Goal: Transaction & Acquisition: Purchase product/service

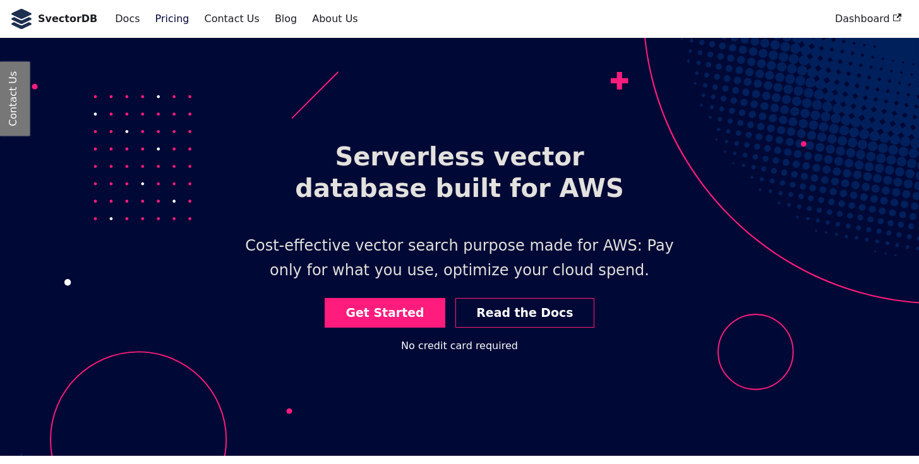
click at [151, 15] on link "Pricing" at bounding box center [172, 18] width 49 height 21
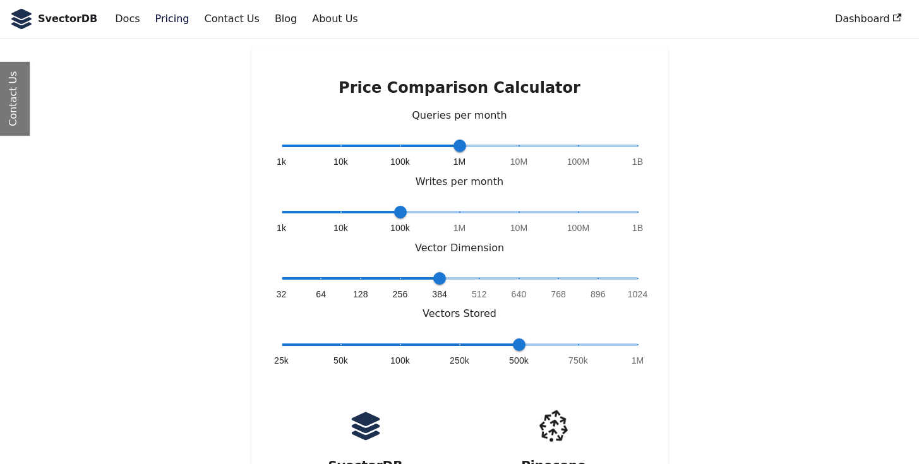
scroll to position [2556, 0]
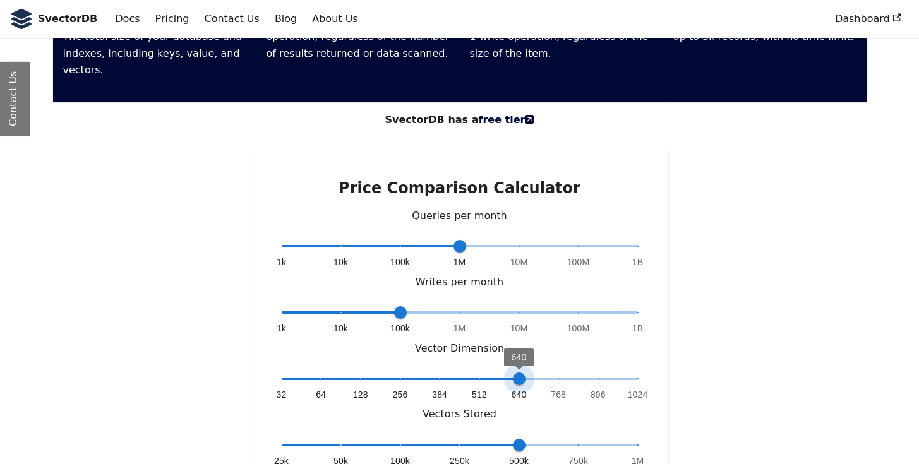
type input "*"
drag, startPoint x: 441, startPoint y: 301, endPoint x: 571, endPoint y: 313, distance: 130.7
click at [571, 369] on div "32 64 128 256 384 512 640 768 896 1024 768" at bounding box center [460, 387] width 356 height 37
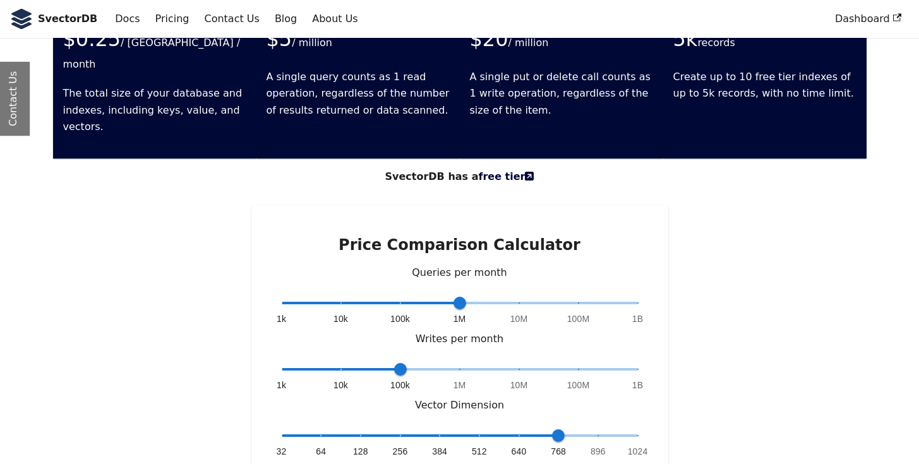
scroll to position [2478, 0]
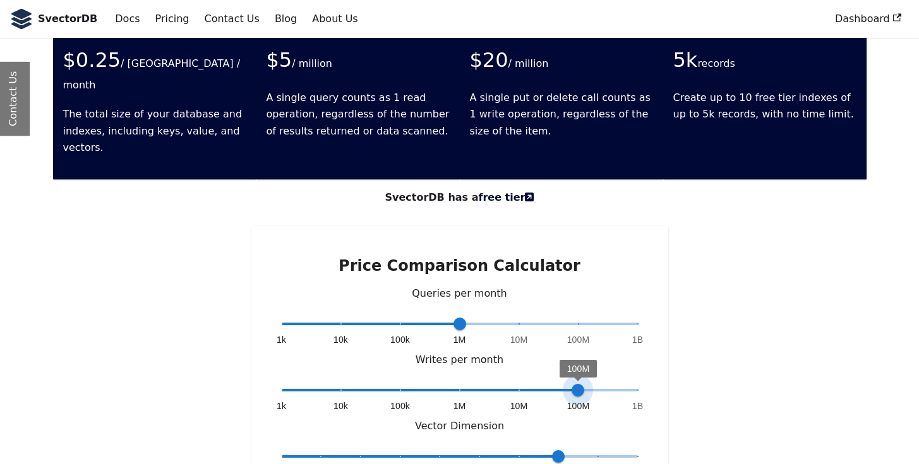
drag, startPoint x: 401, startPoint y: 310, endPoint x: 565, endPoint y: 315, distance: 163.6
click at [565, 381] on span "1k 10k 100k 1M 10M 100M 1B 100M" at bounding box center [460, 390] width 356 height 19
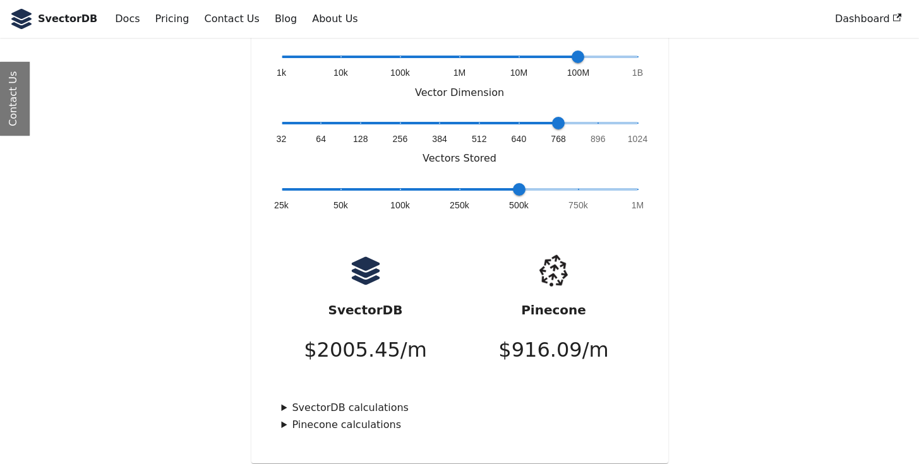
scroll to position [2658, 0]
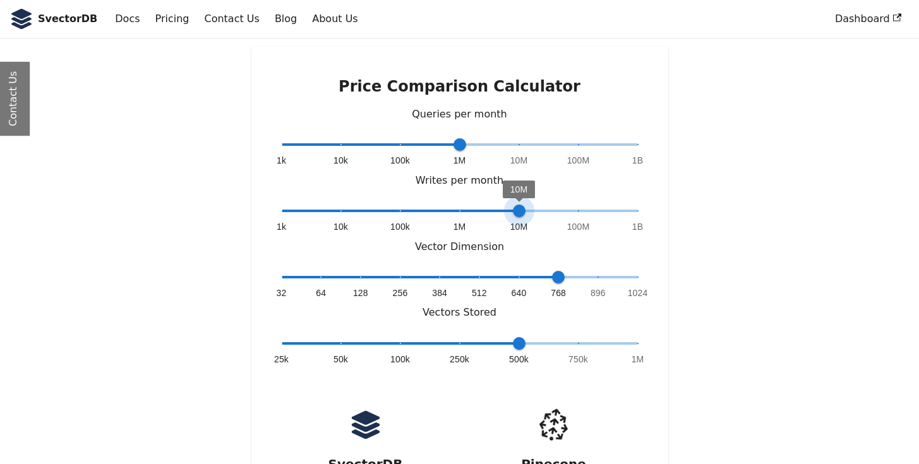
drag, startPoint x: 580, startPoint y: 129, endPoint x: 507, endPoint y: 172, distance: 85.2
click at [508, 161] on div "Price Comparison Calculator Queries per month 1k 10k 100k 1M 10M 100M 1B 1M Wri…" at bounding box center [459, 332] width 417 height 571
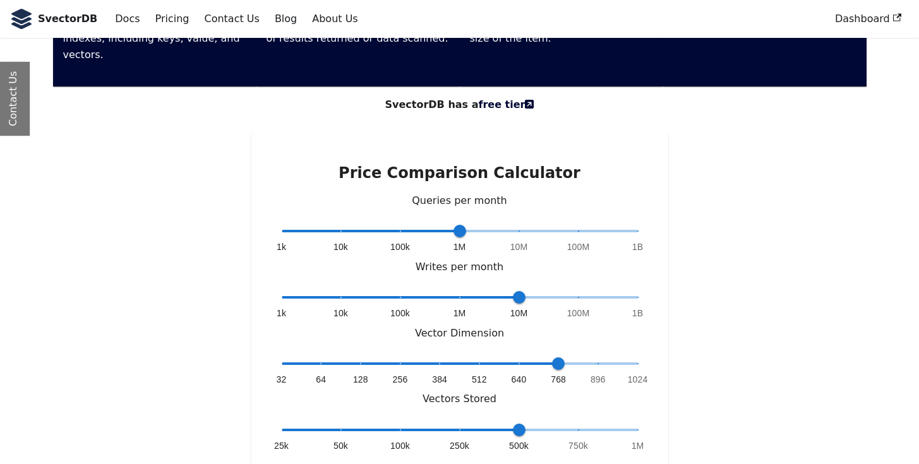
scroll to position [2572, 0]
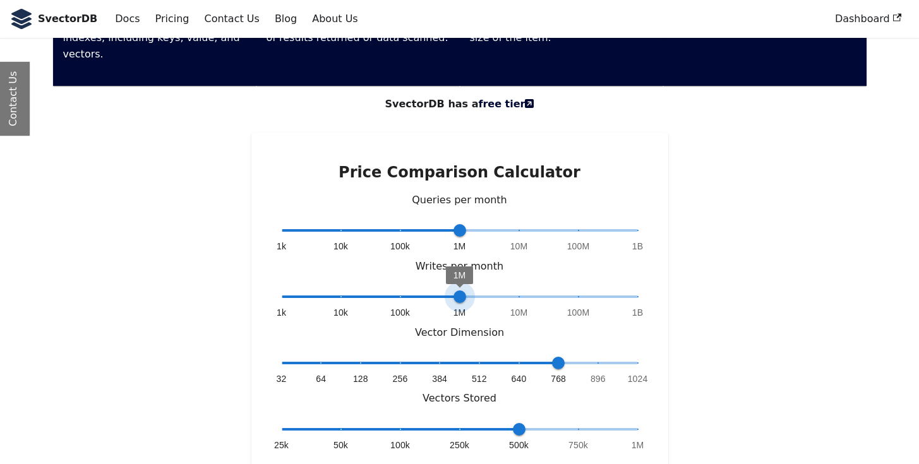
type input "*"
drag, startPoint x: 520, startPoint y: 217, endPoint x: 407, endPoint y: 216, distance: 113.0
click at [406, 291] on span "100k" at bounding box center [399, 297] width 13 height 13
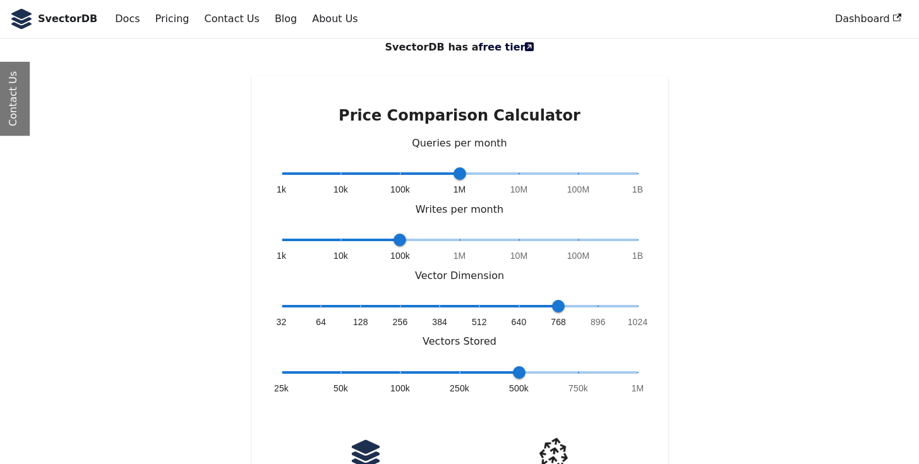
scroll to position [2630, 0]
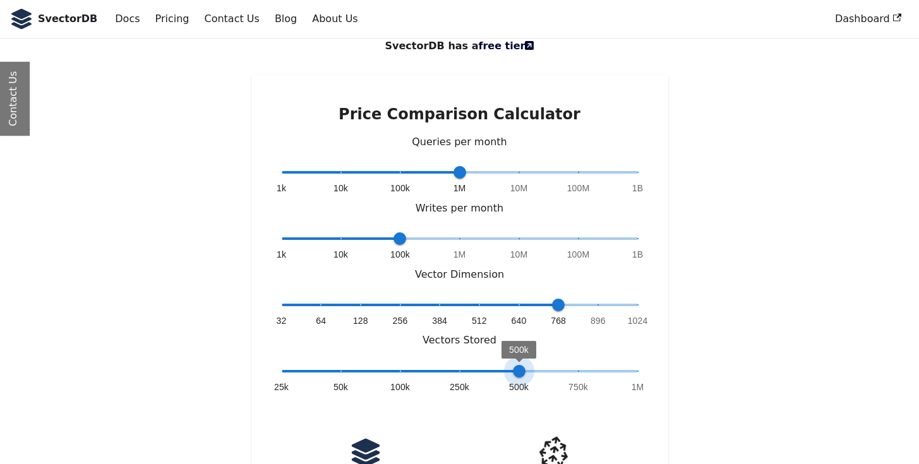
type input "*"
drag, startPoint x: 517, startPoint y: 289, endPoint x: 629, endPoint y: 291, distance: 112.4
click at [632, 365] on span "1M" at bounding box center [638, 371] width 13 height 13
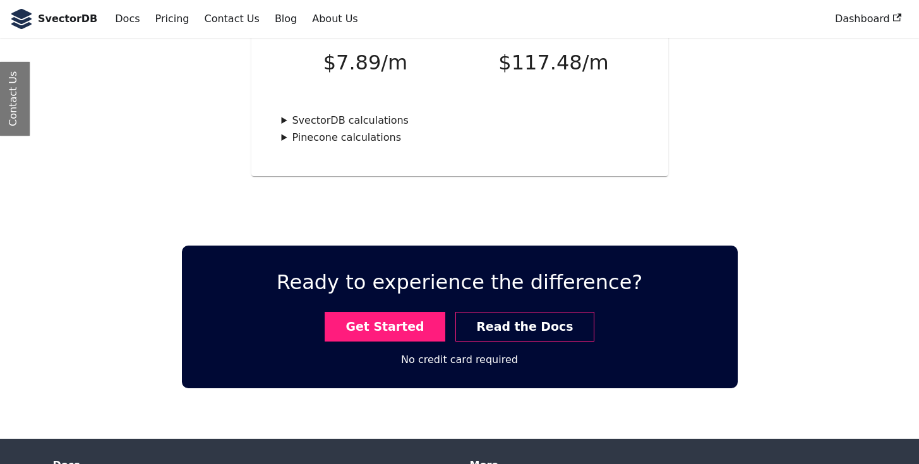
scroll to position [3105, 0]
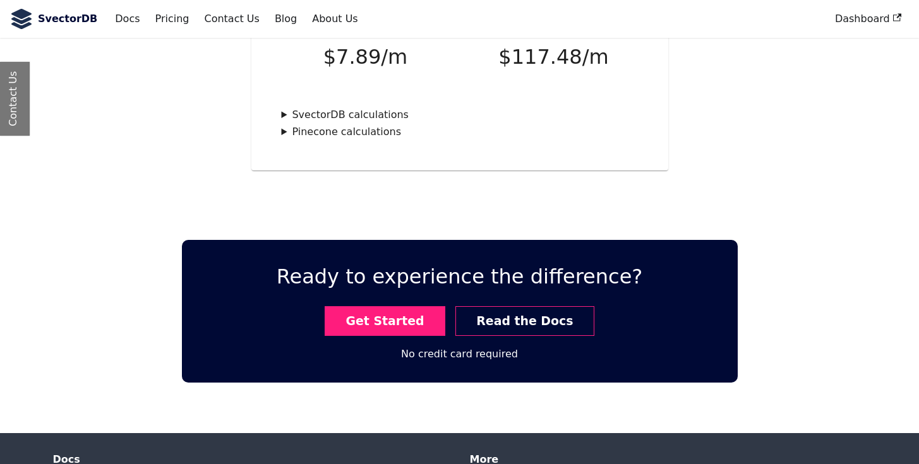
click at [71, 15] on b "SvectorDB" at bounding box center [67, 19] width 59 height 16
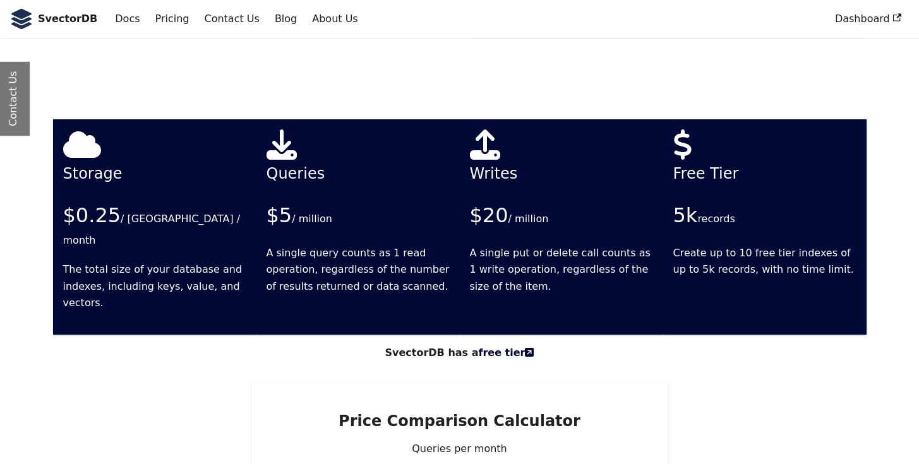
scroll to position [2199, 0]
